Goal: Subscribe to service/newsletter

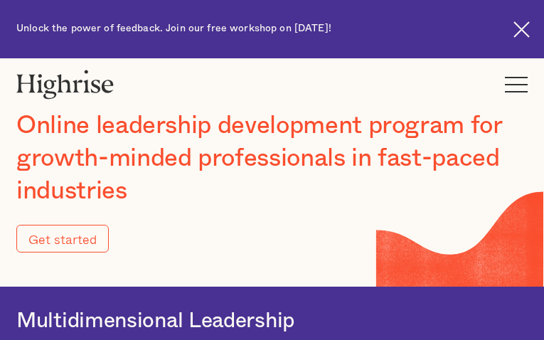
type input "Submit"
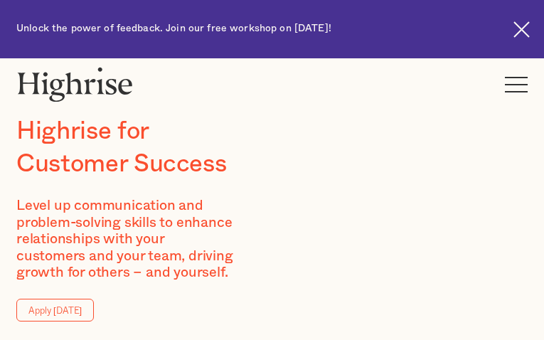
type input "ylwwFalvnKQe"
type input "MRpgHcDfDW"
type input "[EMAIL_ADDRESS][DOMAIN_NAME]"
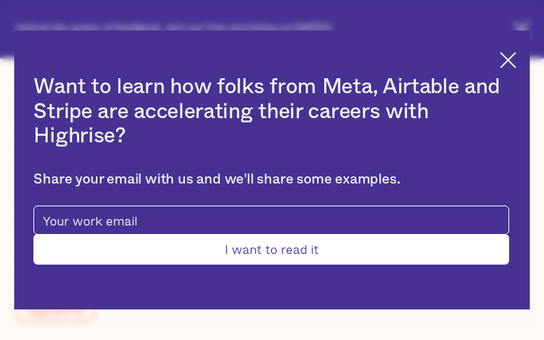
type input "bMjcGsClg"
type input "wjISMkTFJ"
type input "[EMAIL_ADDRESS][DOMAIN_NAME]"
type input "5584954526"
type input "Submit"
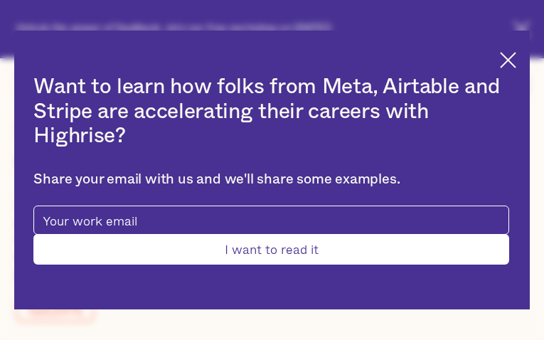
type input "yWVPxsJztBZnTQz"
type input "QOMVYcaYINSpdg"
type input "[EMAIL_ADDRESS][DOMAIN_NAME]"
type input "7421909091"
type input "VQEmAVeaky"
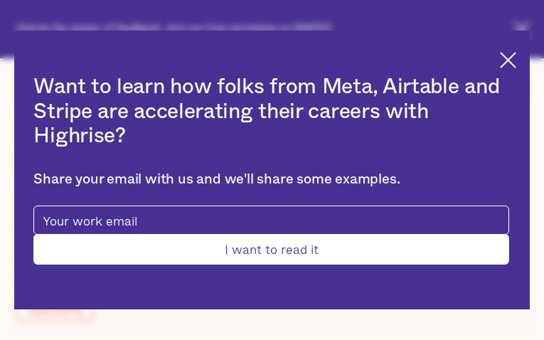
type input "YTfVRqUwyvIOtlQ"
type input "[EMAIL_ADDRESS][DOMAIN_NAME]"
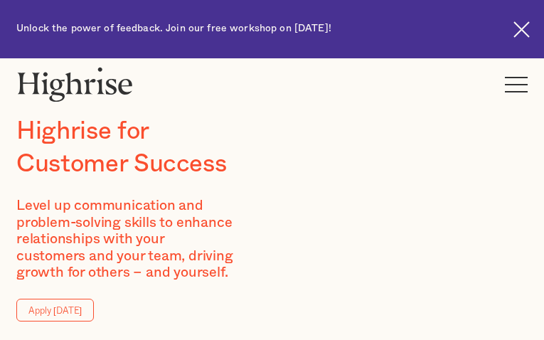
type input "SxmAjePi"
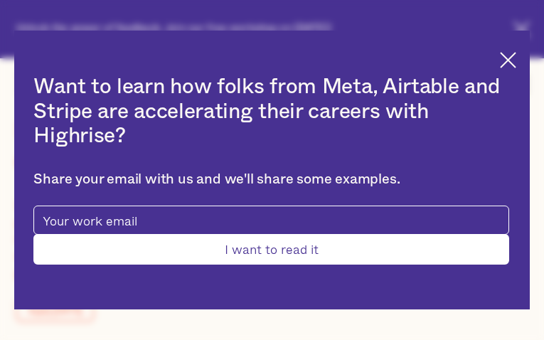
type input "orGWcPbWamUsK"
type input "[EMAIL_ADDRESS][DOMAIN_NAME]"
type input "xDpOflvV"
type input "ChplVXwNgQuuSpcd"
type input "[EMAIL_ADDRESS][DOMAIN_NAME]"
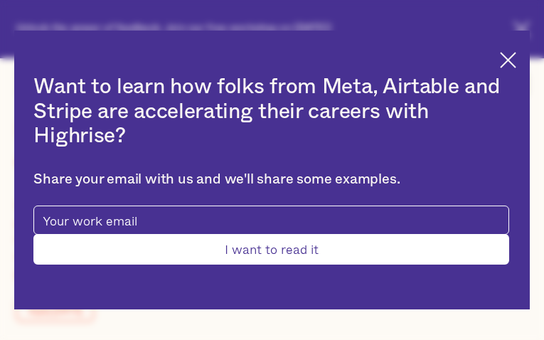
type input "7548706708"
type input "QXHFwtPiz"
type input "wQRUJYjMBKVn"
type input "[EMAIL_ADDRESS][DOMAIN_NAME]"
type input "PDYDQvAZfLXOi"
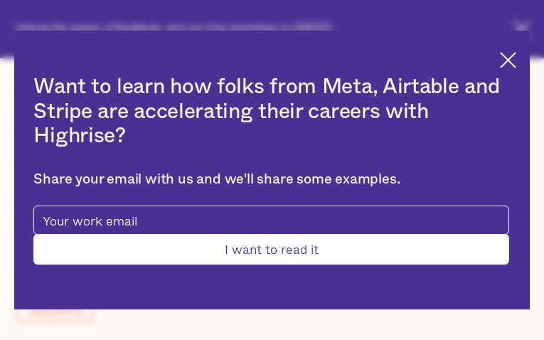
type input "skqBcUbsPxa"
type input "[EMAIL_ADDRESS][DOMAIN_NAME]"
type input "6834335242"
